Goal: Task Accomplishment & Management: Use online tool/utility

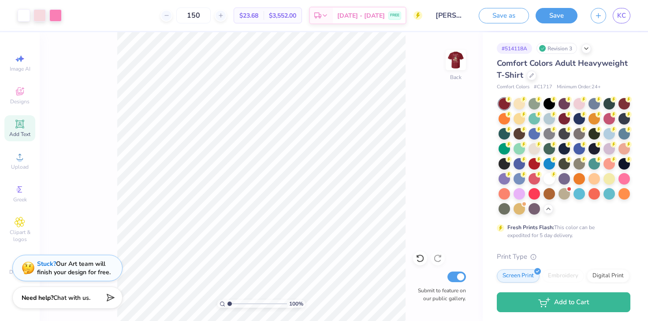
click at [628, 22] on div "KC" at bounding box center [622, 15] width 18 height 15
click at [616, 14] on link "KC" at bounding box center [622, 15] width 18 height 15
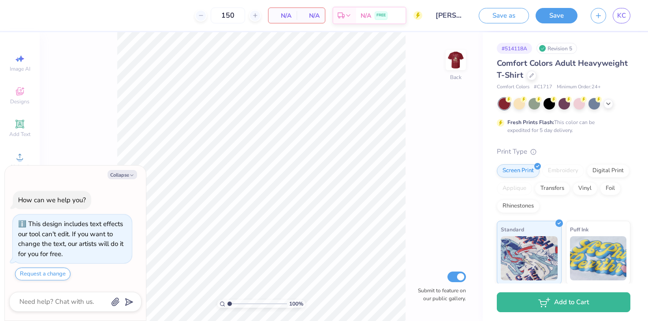
type textarea "x"
drag, startPoint x: 230, startPoint y: 306, endPoint x: 238, endPoint y: 309, distance: 8.4
click at [238, 307] on input "range" at bounding box center [258, 303] width 60 height 8
drag, startPoint x: 241, startPoint y: 305, endPoint x: 229, endPoint y: 305, distance: 12.4
type input "1"
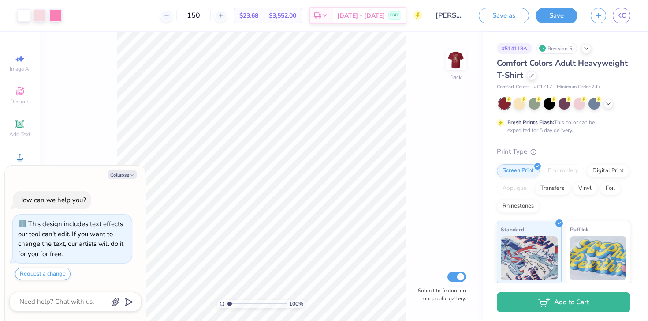
click at [229, 305] on input "range" at bounding box center [258, 303] width 60 height 8
click at [455, 70] on img at bounding box center [455, 59] width 35 height 35
click at [455, 69] on img at bounding box center [456, 60] width 18 height 18
type textarea "x"
type input "1.7"
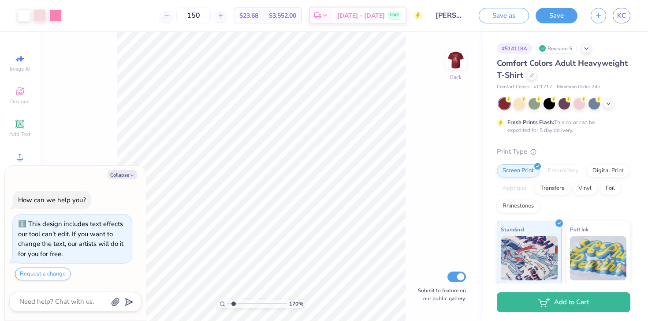
click at [233, 304] on input "range" at bounding box center [258, 303] width 60 height 8
click at [608, 100] on icon at bounding box center [608, 102] width 7 height 7
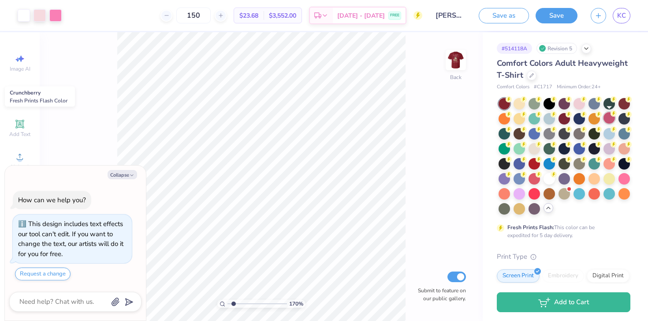
click at [611, 120] on div at bounding box center [609, 117] width 11 height 11
click at [564, 124] on div at bounding box center [565, 156] width 132 height 116
click at [612, 119] on div at bounding box center [609, 117] width 11 height 11
click at [60, 12] on div at bounding box center [55, 14] width 12 height 12
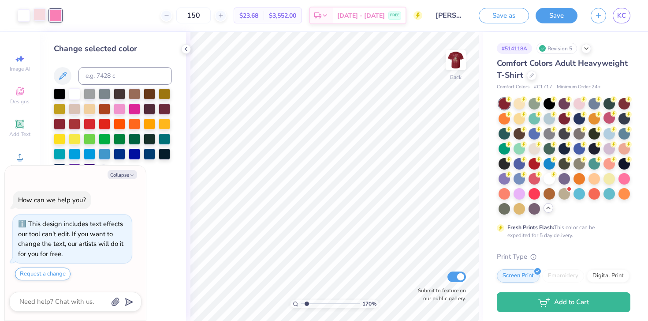
click at [40, 21] on div at bounding box center [40, 14] width 12 height 12
click at [101, 123] on div at bounding box center [104, 122] width 11 height 11
type textarea "x"
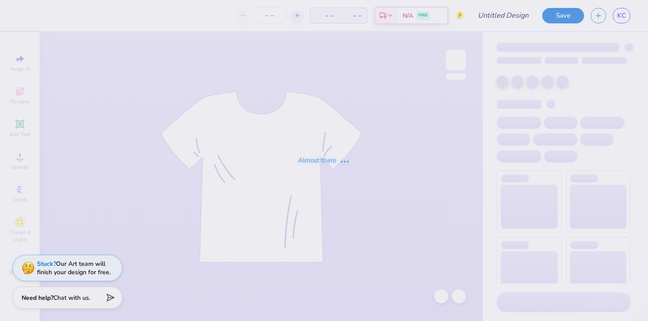
type input "[PERSON_NAME] : [US_STATE][GEOGRAPHIC_DATA]"
type input "24"
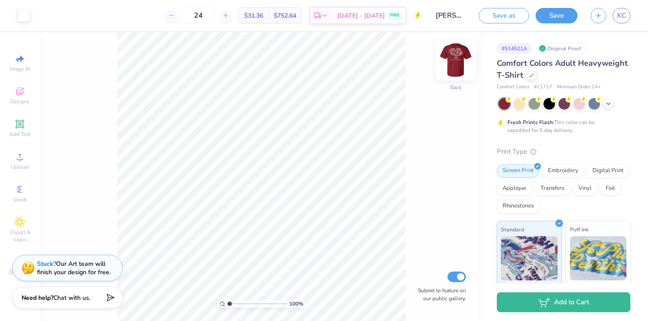
click at [458, 63] on img at bounding box center [455, 59] width 35 height 35
click at [455, 72] on img at bounding box center [455, 59] width 35 height 35
click at [455, 69] on img at bounding box center [456, 60] width 18 height 18
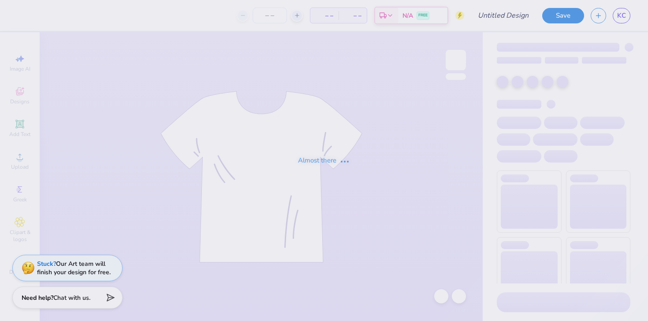
type input "[PERSON_NAME] : [US_STATE][GEOGRAPHIC_DATA]"
type input "150"
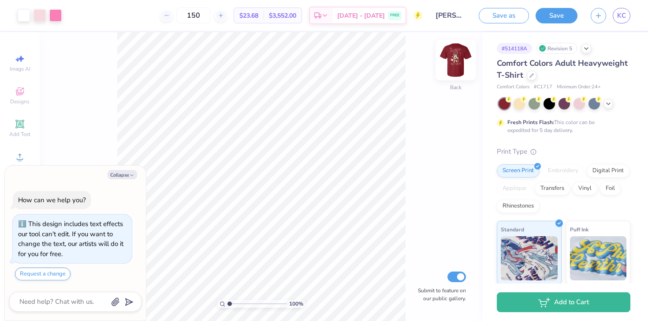
click at [461, 69] on img at bounding box center [455, 59] width 35 height 35
click at [461, 69] on img at bounding box center [456, 60] width 18 height 18
click at [461, 70] on img at bounding box center [455, 59] width 35 height 35
click at [461, 52] on img at bounding box center [455, 59] width 35 height 35
type textarea "x"
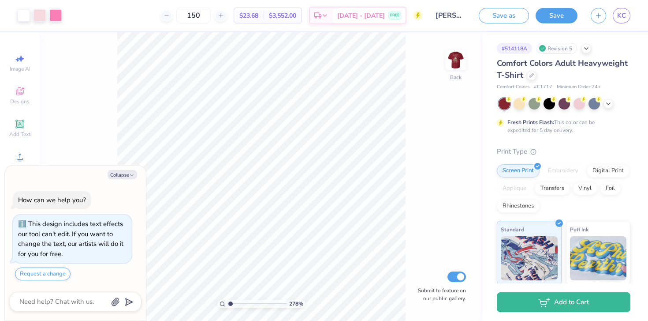
type input "1"
drag, startPoint x: 230, startPoint y: 302, endPoint x: 221, endPoint y: 297, distance: 9.5
click at [228, 299] on input "range" at bounding box center [258, 303] width 60 height 8
click at [449, 71] on img at bounding box center [455, 59] width 35 height 35
click at [455, 69] on img at bounding box center [455, 59] width 35 height 35
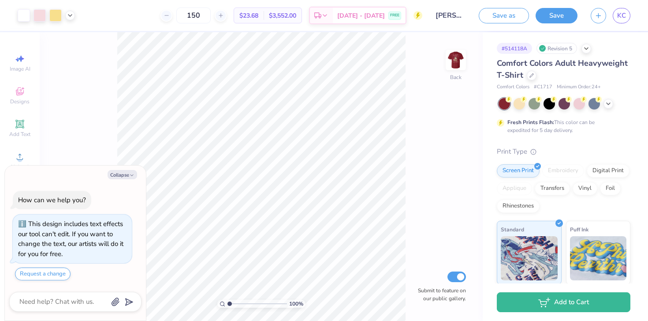
type textarea "x"
drag, startPoint x: 230, startPoint y: 302, endPoint x: 230, endPoint y: 307, distance: 5.7
type input "1.17"
click at [230, 307] on input "range" at bounding box center [258, 303] width 60 height 8
click at [448, 63] on img at bounding box center [455, 59] width 35 height 35
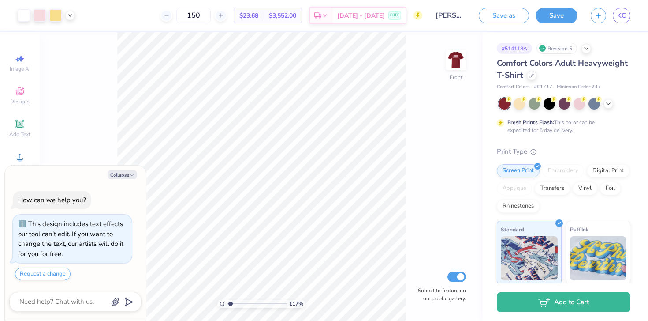
click at [448, 63] on img at bounding box center [456, 60] width 18 height 18
type textarea "x"
drag, startPoint x: 231, startPoint y: 303, endPoint x: 248, endPoint y: 305, distance: 16.8
click at [248, 305] on input "range" at bounding box center [258, 303] width 60 height 8
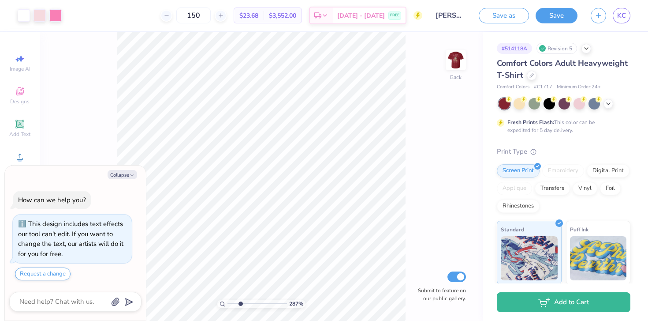
drag, startPoint x: 245, startPoint y: 303, endPoint x: 240, endPoint y: 303, distance: 4.9
click at [240, 303] on input "range" at bounding box center [258, 303] width 60 height 8
type input "1.23"
drag, startPoint x: 241, startPoint y: 302, endPoint x: 231, endPoint y: 306, distance: 10.5
click at [231, 306] on input "range" at bounding box center [258, 303] width 60 height 8
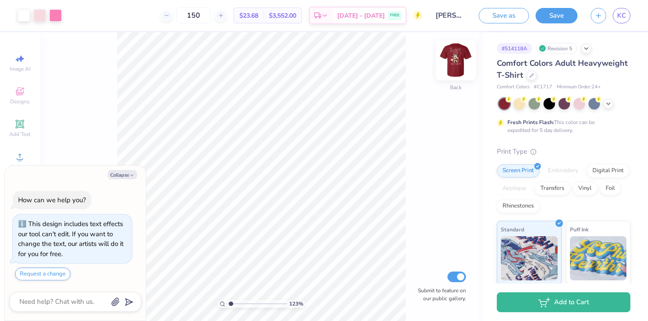
click at [458, 67] on img at bounding box center [455, 59] width 35 height 35
type textarea "x"
click at [455, 70] on img at bounding box center [455, 59] width 35 height 35
click at [453, 68] on img at bounding box center [455, 59] width 35 height 35
type textarea "x"
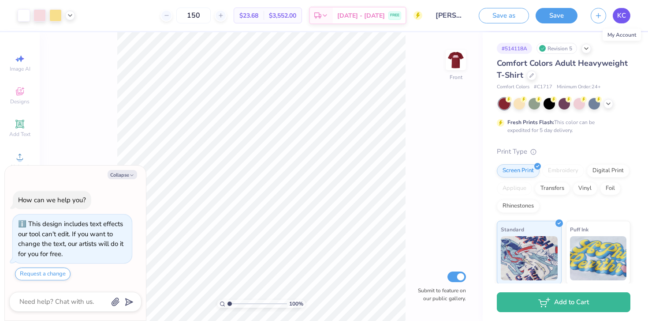
click at [628, 19] on link "KC" at bounding box center [622, 15] width 18 height 15
